Goal: Task Accomplishment & Management: Complete application form

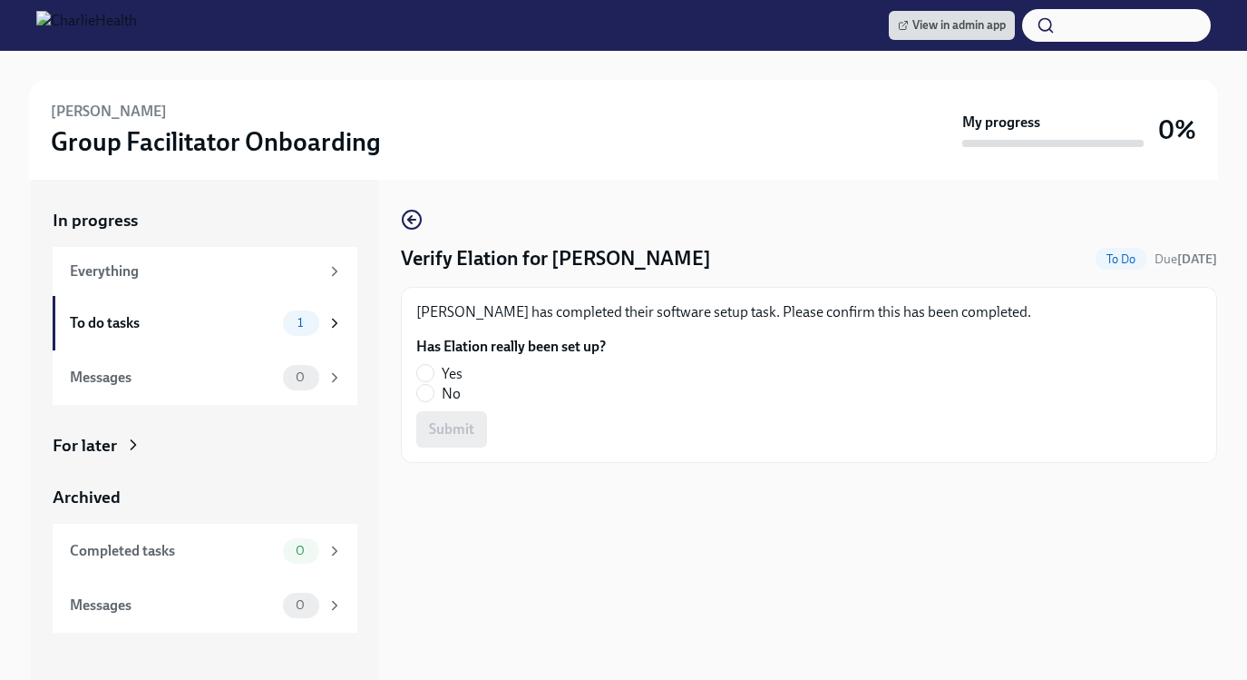
click at [427, 361] on fieldset "Has Elation really been set up? Yes No" at bounding box center [511, 370] width 190 height 67
click at [426, 371] on input "Yes" at bounding box center [425, 373] width 16 height 16
radio input "true"
click at [440, 423] on span "Submit" at bounding box center [451, 429] width 45 height 18
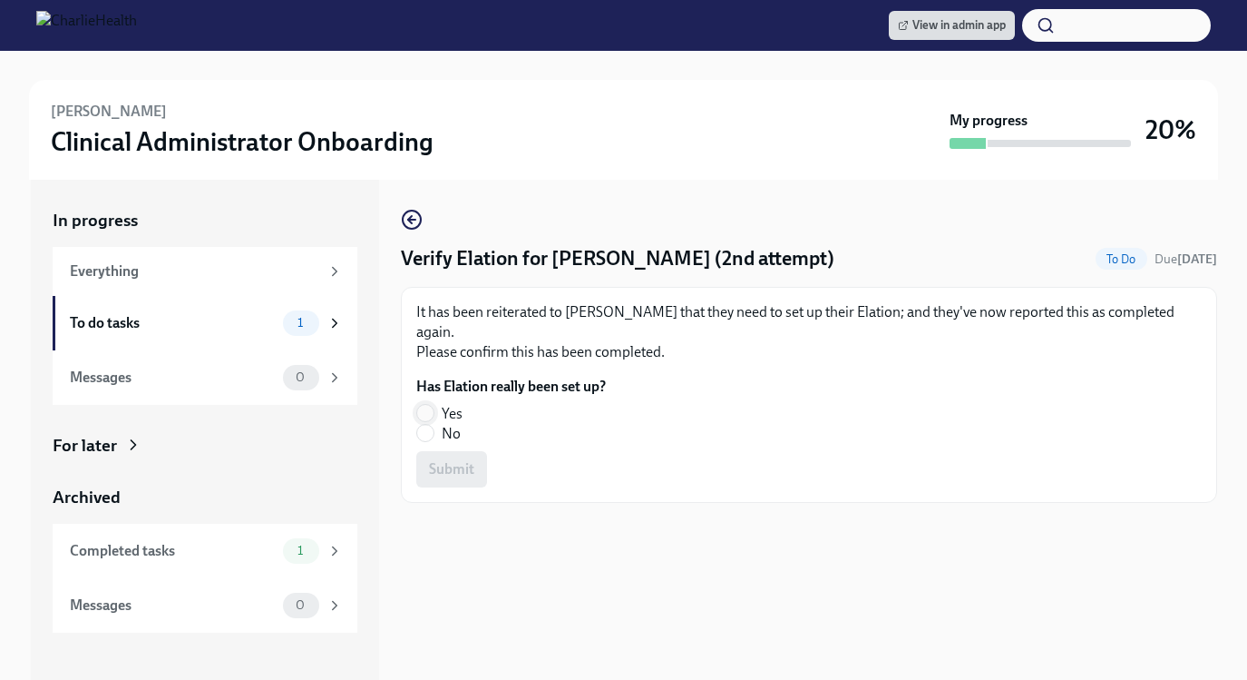
click at [433, 405] on input "Yes" at bounding box center [425, 413] width 16 height 16
radio input "true"
click at [445, 460] on span "Submit" at bounding box center [451, 469] width 45 height 18
